Goal: Ask a question

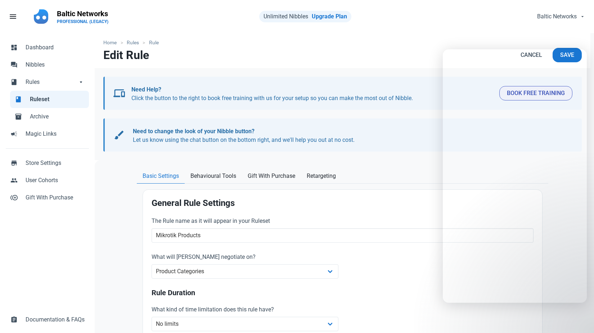
select select "product_category"
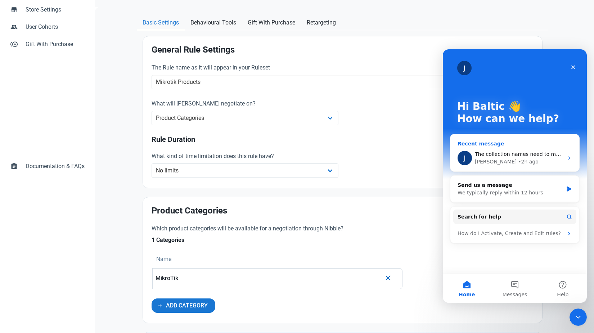
click at [525, 157] on div "The collection names need to match" at bounding box center [519, 154] width 89 height 8
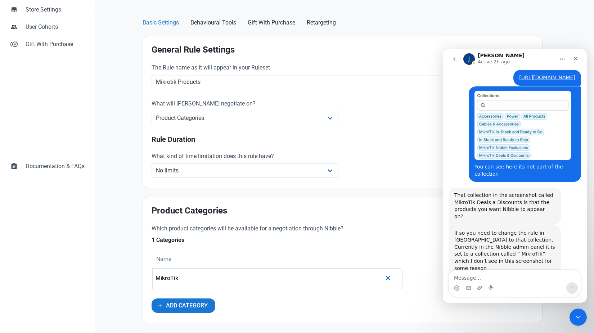
scroll to position [519, 0]
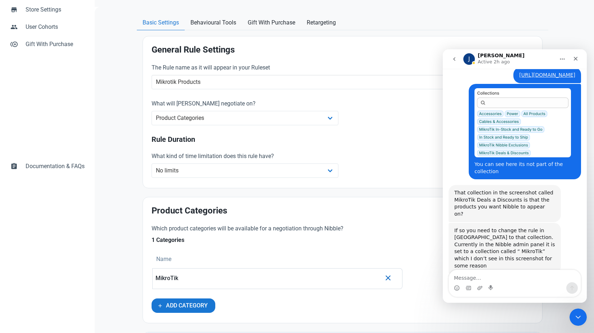
click at [483, 281] on textarea "Message…" at bounding box center [515, 276] width 132 height 12
type textarea "Y"
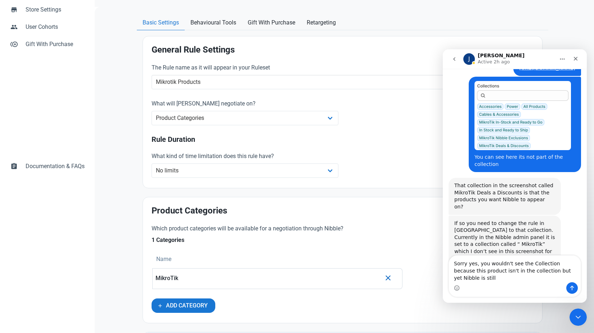
scroll to position [534, 0]
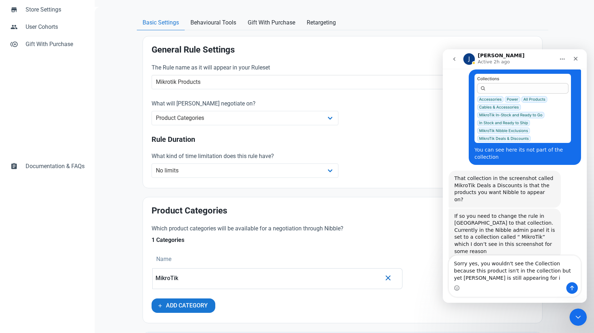
type textarea "Sorry yes, you wouldn't see the Collection because this product isn't in the co…"
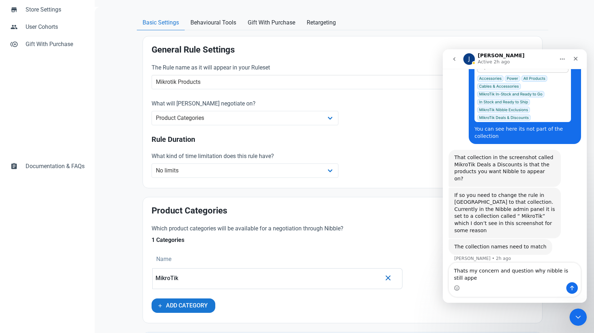
scroll to position [562, 0]
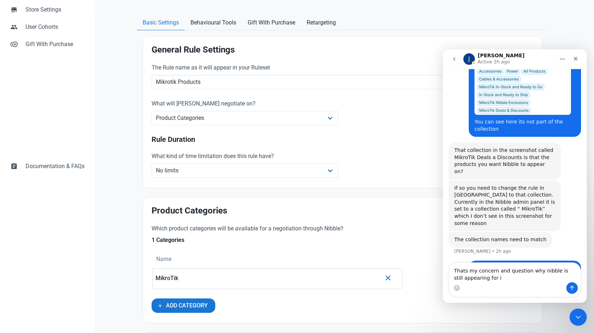
type textarea "Thats my concern and question why nibble is still appearing for it"
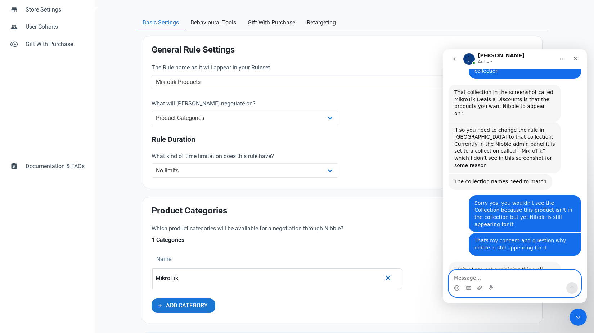
scroll to position [621, 0]
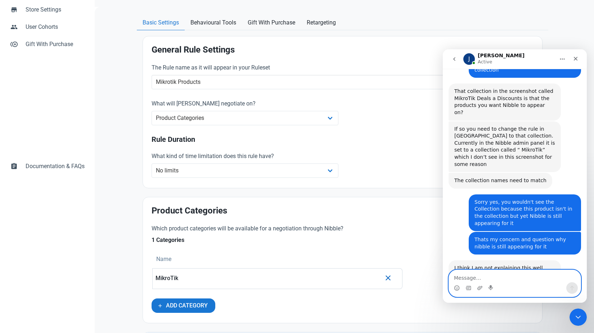
click at [484, 281] on textarea "Message…" at bounding box center [515, 276] width 132 height 12
type textarea "O"
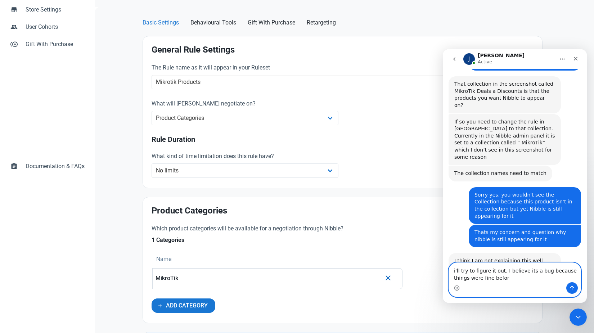
type textarea "i'll try to figure it out. I believe its a bug because things were fine before"
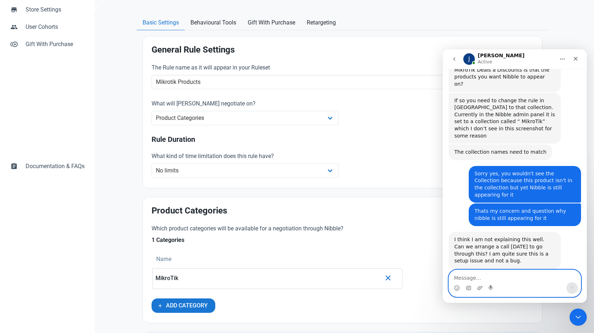
scroll to position [0, 0]
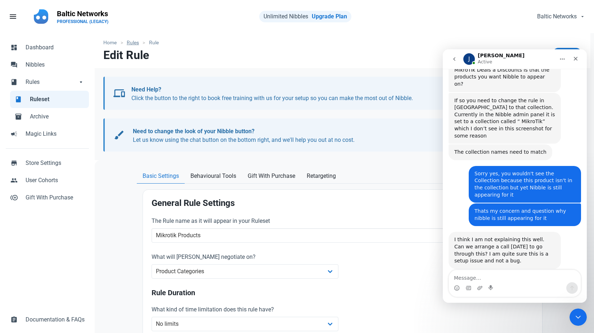
click at [133, 41] on link "Rules" at bounding box center [133, 43] width 20 height 8
